Goal: Information Seeking & Learning: Learn about a topic

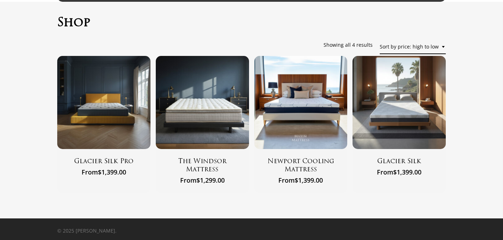
scroll to position [36, 0]
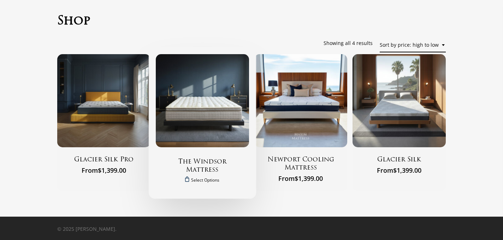
click at [219, 116] on img "The Windsor Mattress" at bounding box center [202, 100] width 93 height 93
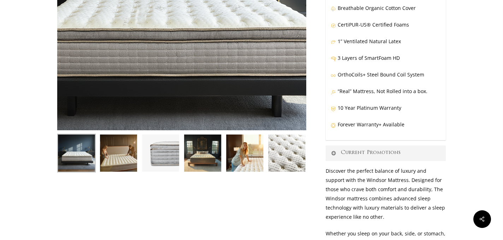
scroll to position [171, 0]
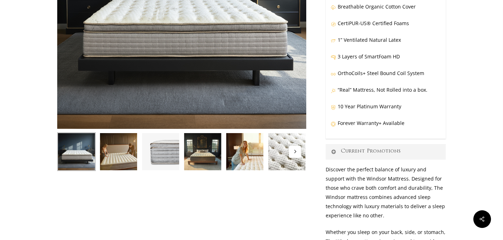
click at [161, 157] on img at bounding box center [160, 151] width 39 height 39
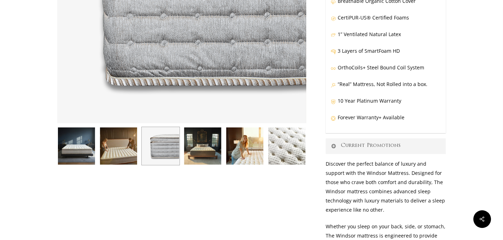
scroll to position [177, 0]
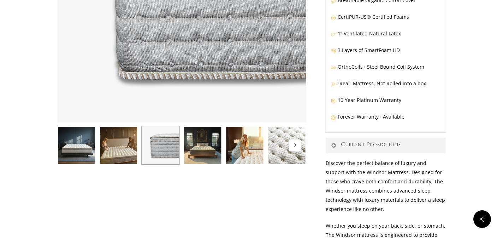
click at [241, 158] on img at bounding box center [245, 145] width 39 height 39
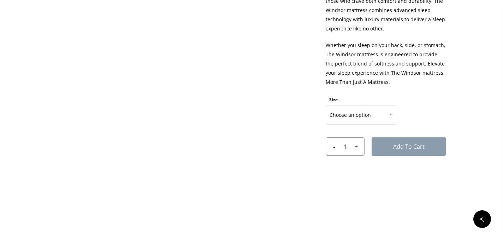
scroll to position [359, 0]
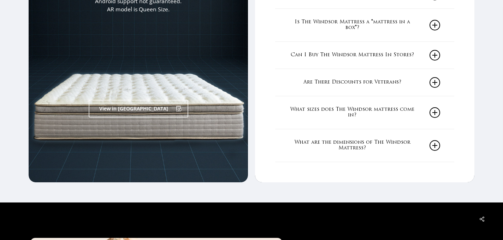
scroll to position [1224, 0]
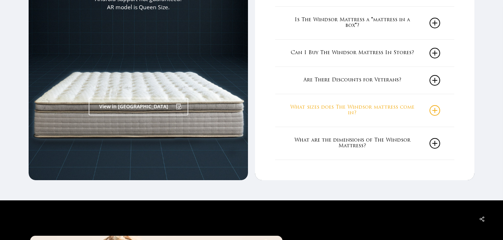
click at [351, 107] on link "What sizes does The Windsor mattress come in?" at bounding box center [364, 110] width 151 height 33
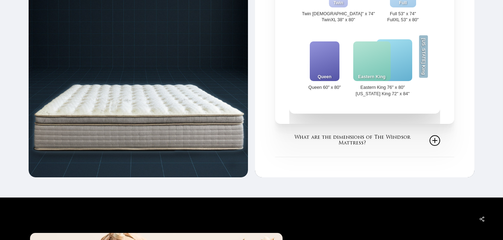
scroll to position [1396, 0]
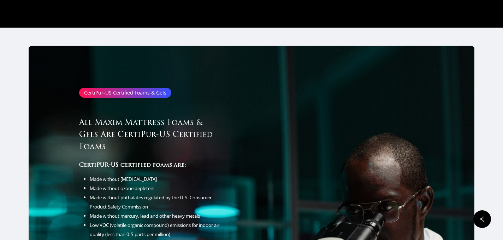
scroll to position [3153, 0]
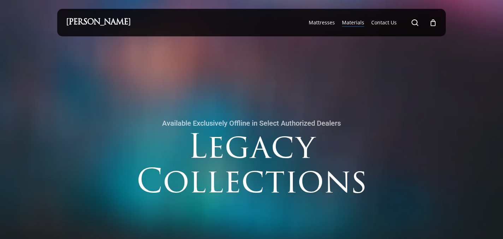
click at [358, 22] on span "Materials" at bounding box center [353, 22] width 22 height 7
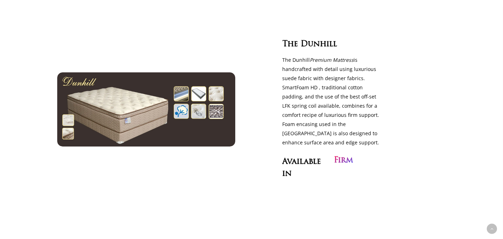
scroll to position [341, 0]
